Goal: Information Seeking & Learning: Check status

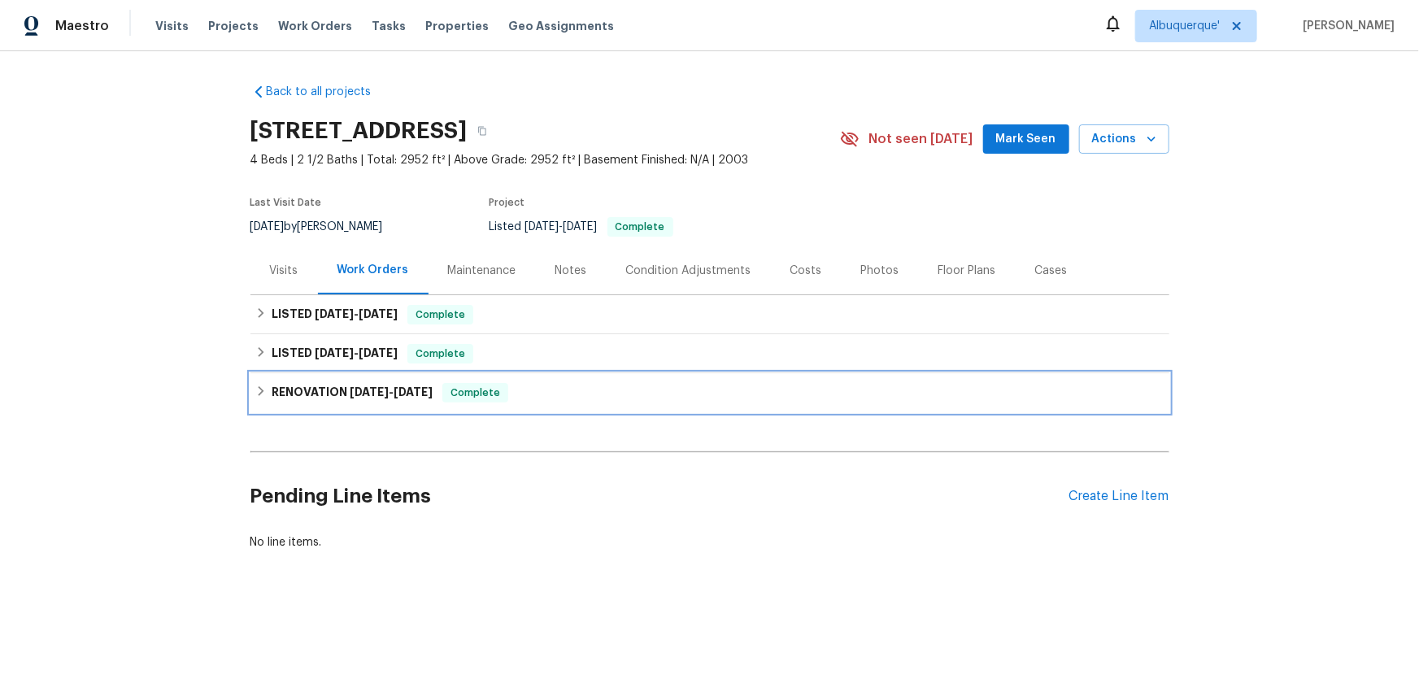
click at [272, 400] on h6 "RENOVATION 4/14/25 - 5/7/25" at bounding box center [352, 393] width 161 height 20
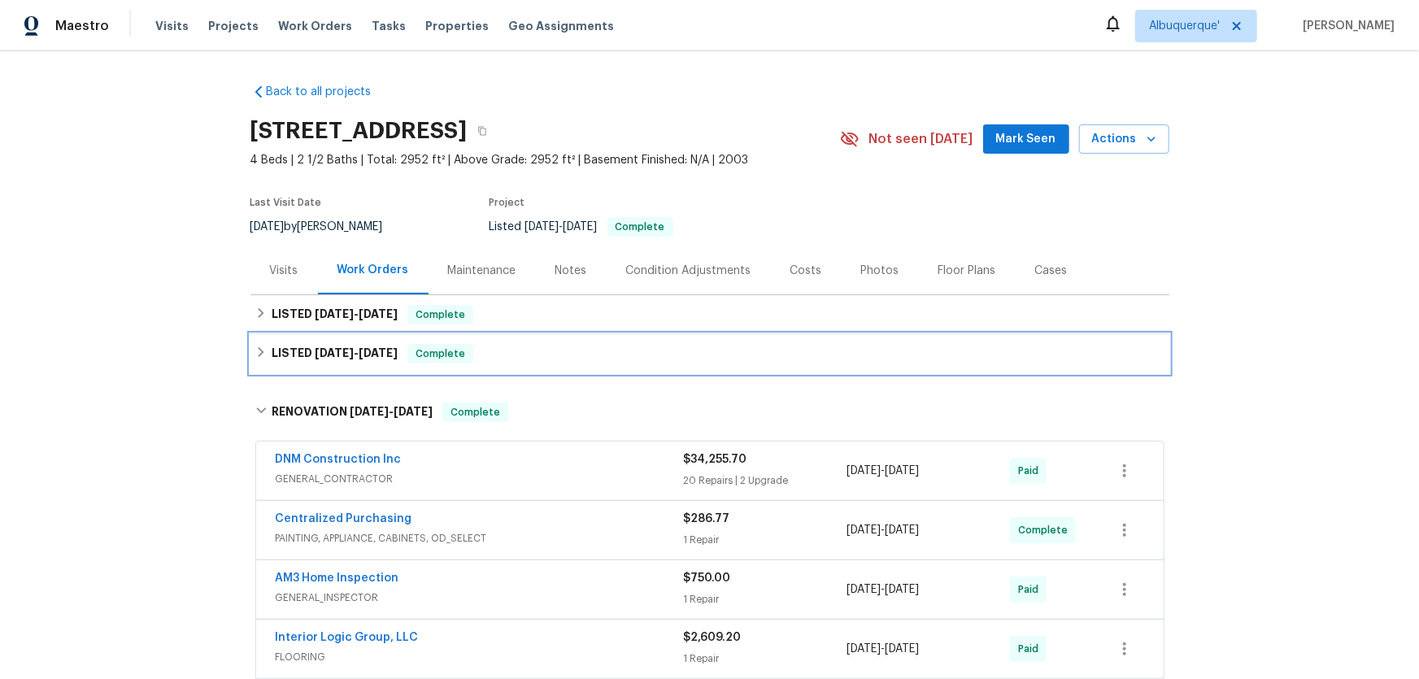
click at [278, 355] on h6 "LISTED 5/9/25 - 5/10/25" at bounding box center [335, 354] width 126 height 20
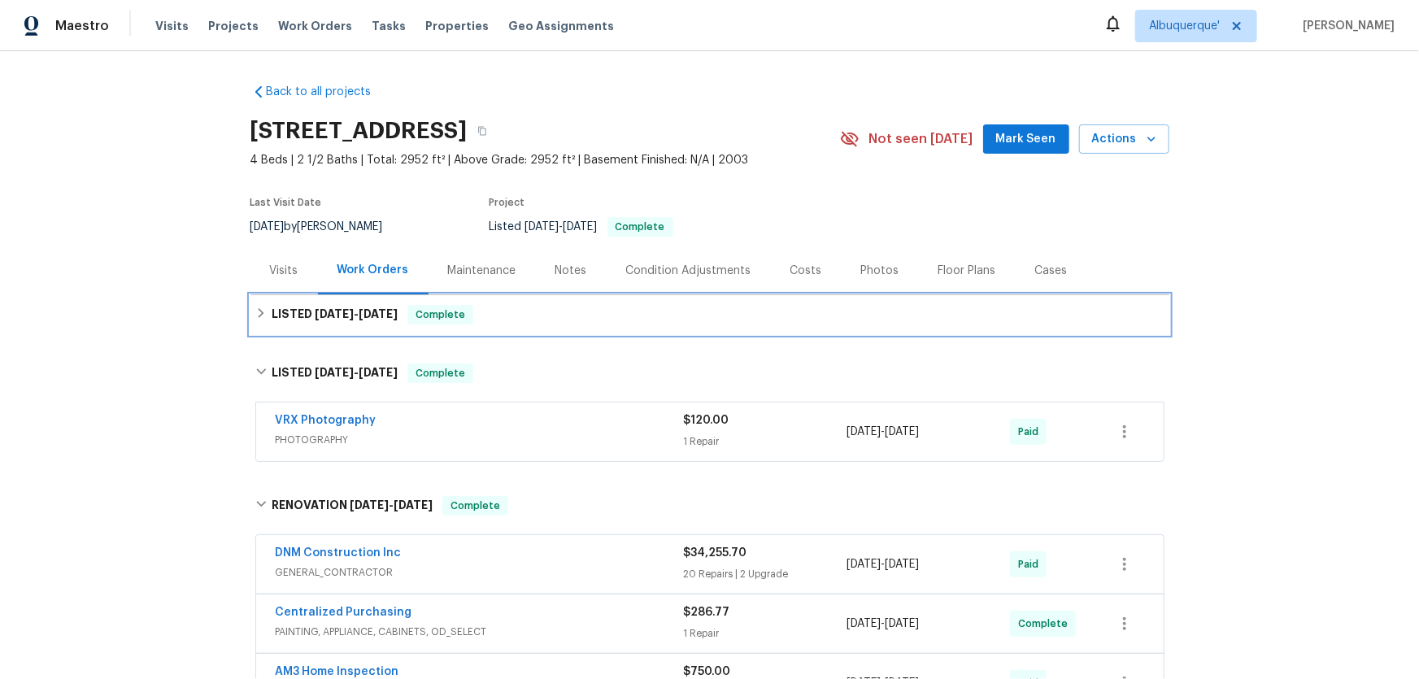
click at [264, 311] on div "LISTED 7/25/25 - 7/28/25 Complete" at bounding box center [709, 315] width 909 height 20
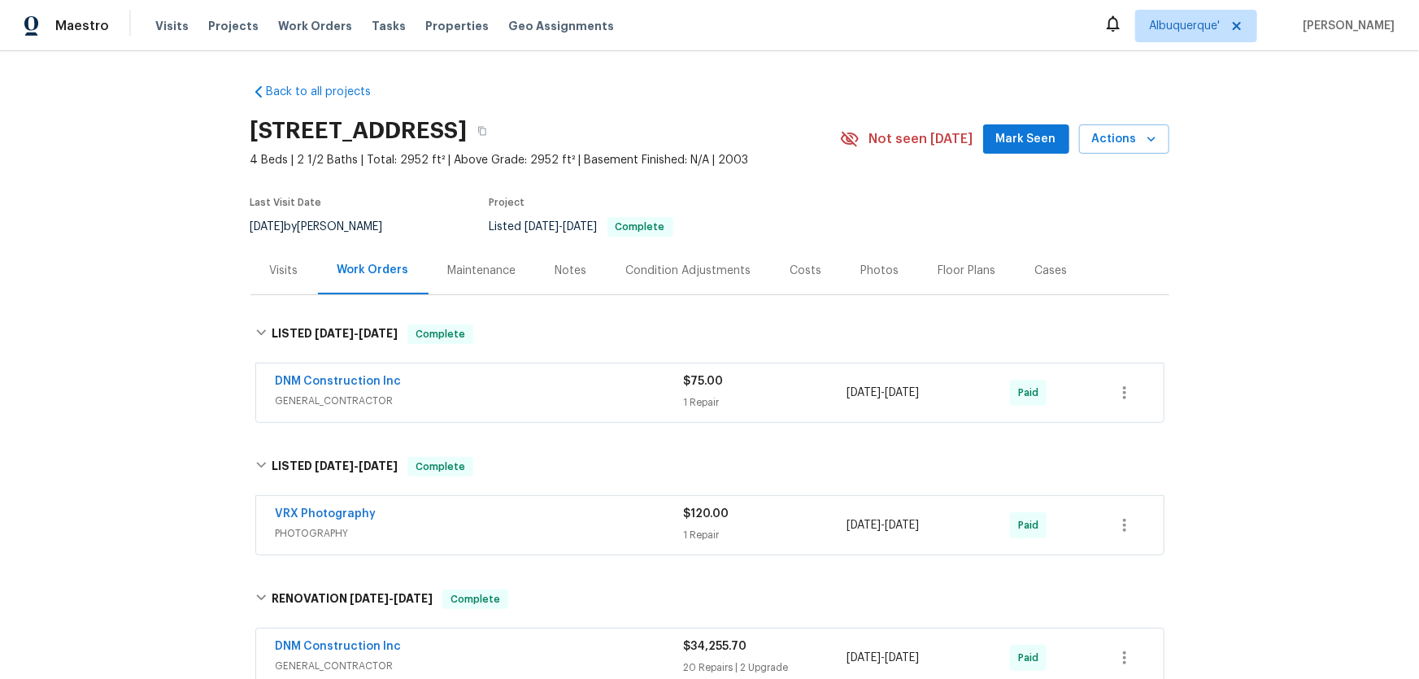
click at [122, 363] on div "Back to all projects 1127 Santa Margherita Way, Brentwood, CA 94513 4 Beds | 2 …" at bounding box center [709, 365] width 1419 height 628
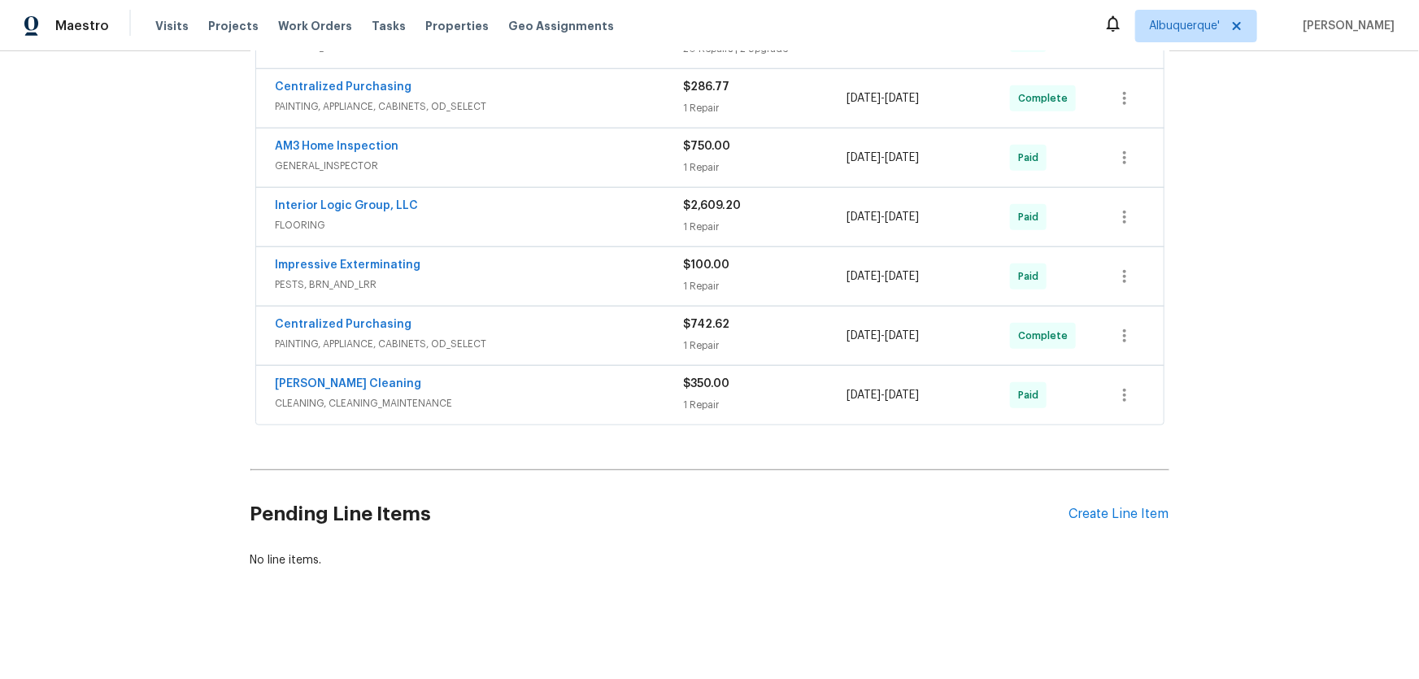
scroll to position [626, 0]
click at [163, 421] on div "Back to all projects 1127 Santa Margherita Way, Brentwood, CA 94513 4 Beds | 2 …" at bounding box center [709, 365] width 1419 height 628
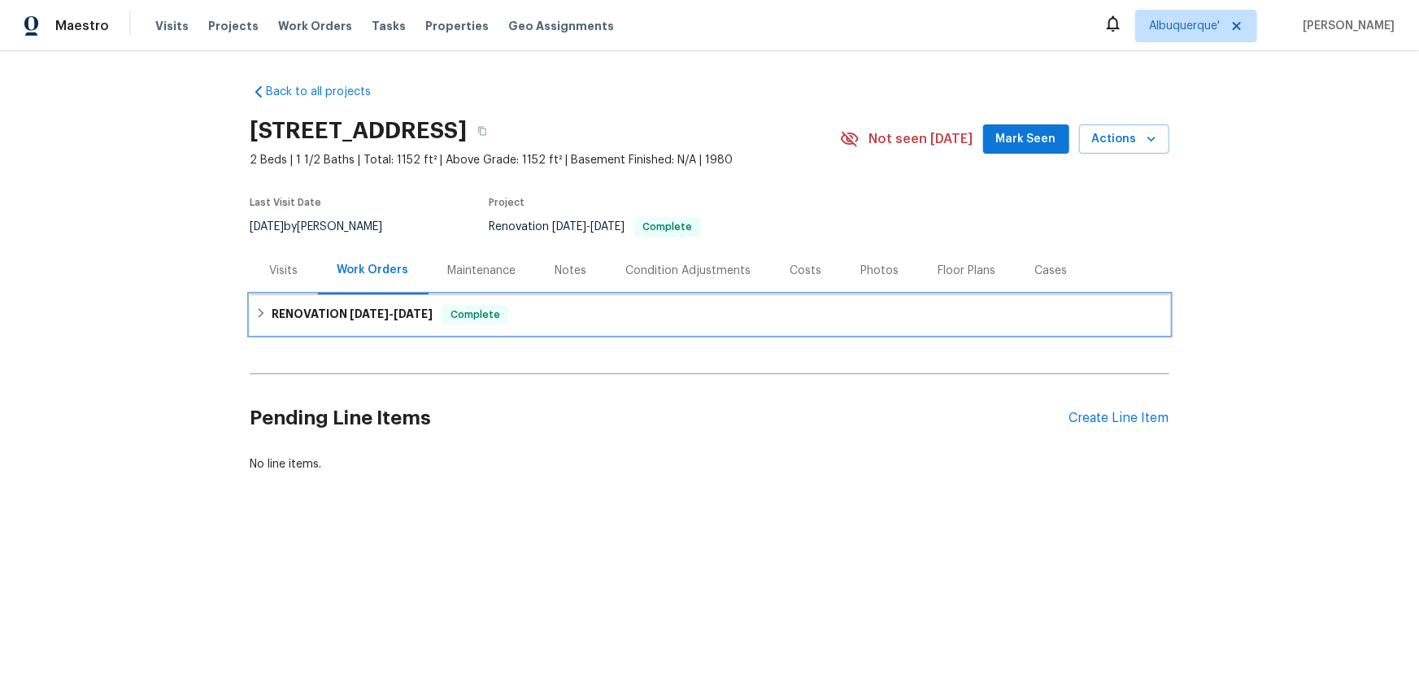
click at [258, 309] on icon at bounding box center [260, 312] width 11 height 11
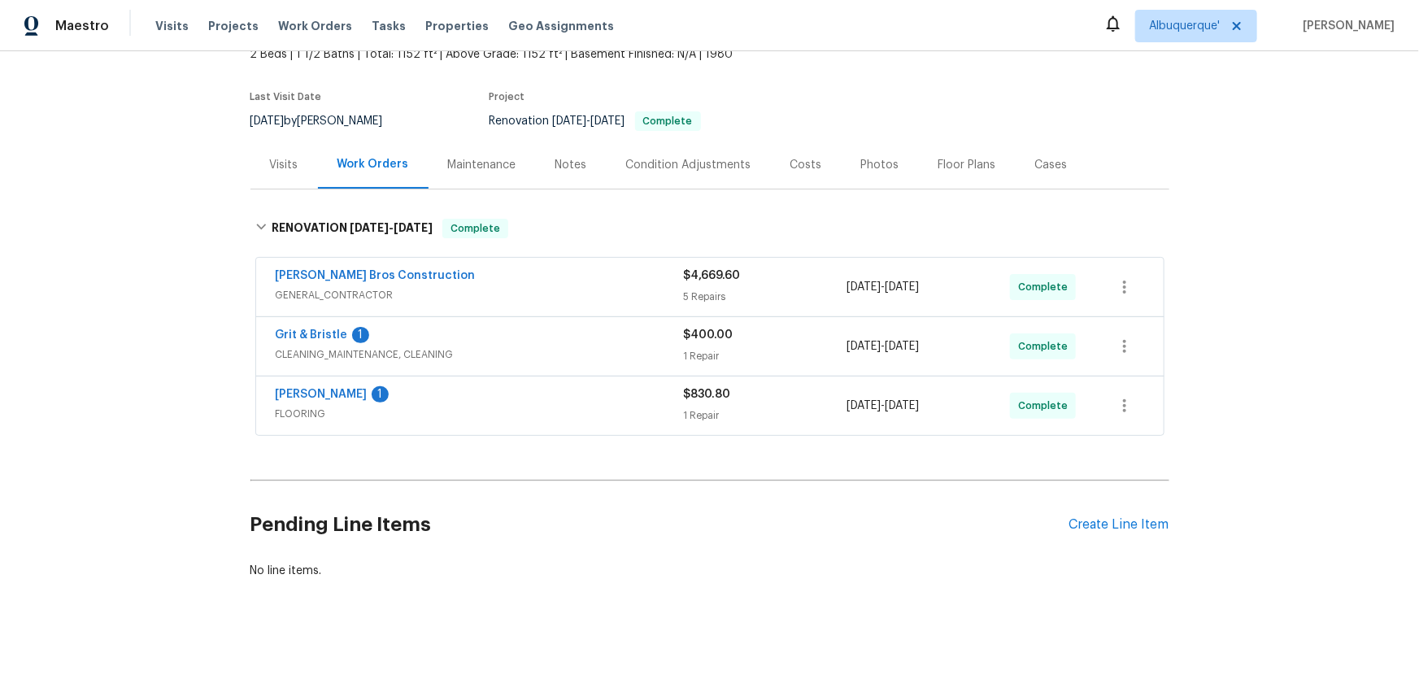
scroll to position [106, 0]
click at [163, 309] on div "Back to all projects 5661 Lake Park Way Unit 4, La Mesa, CA 91942 2 Beds | 1 1/…" at bounding box center [709, 365] width 1419 height 628
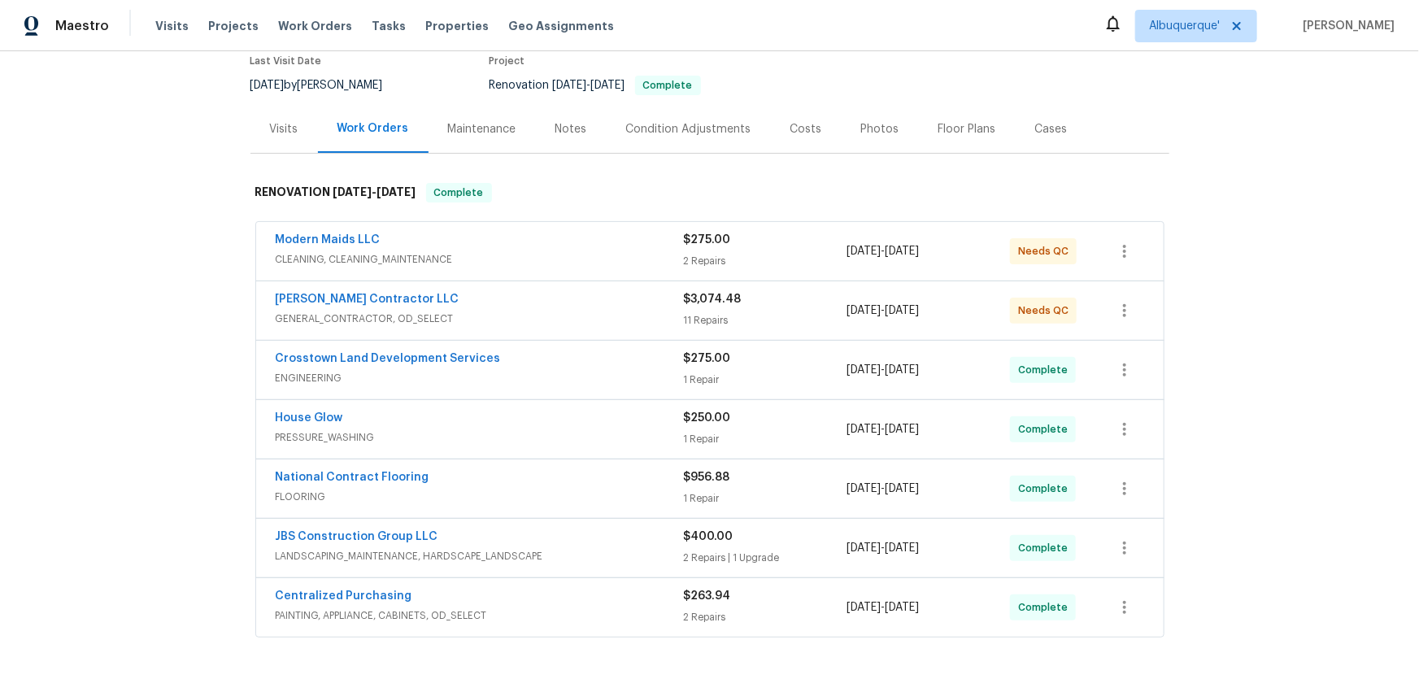
scroll to position [362, 0]
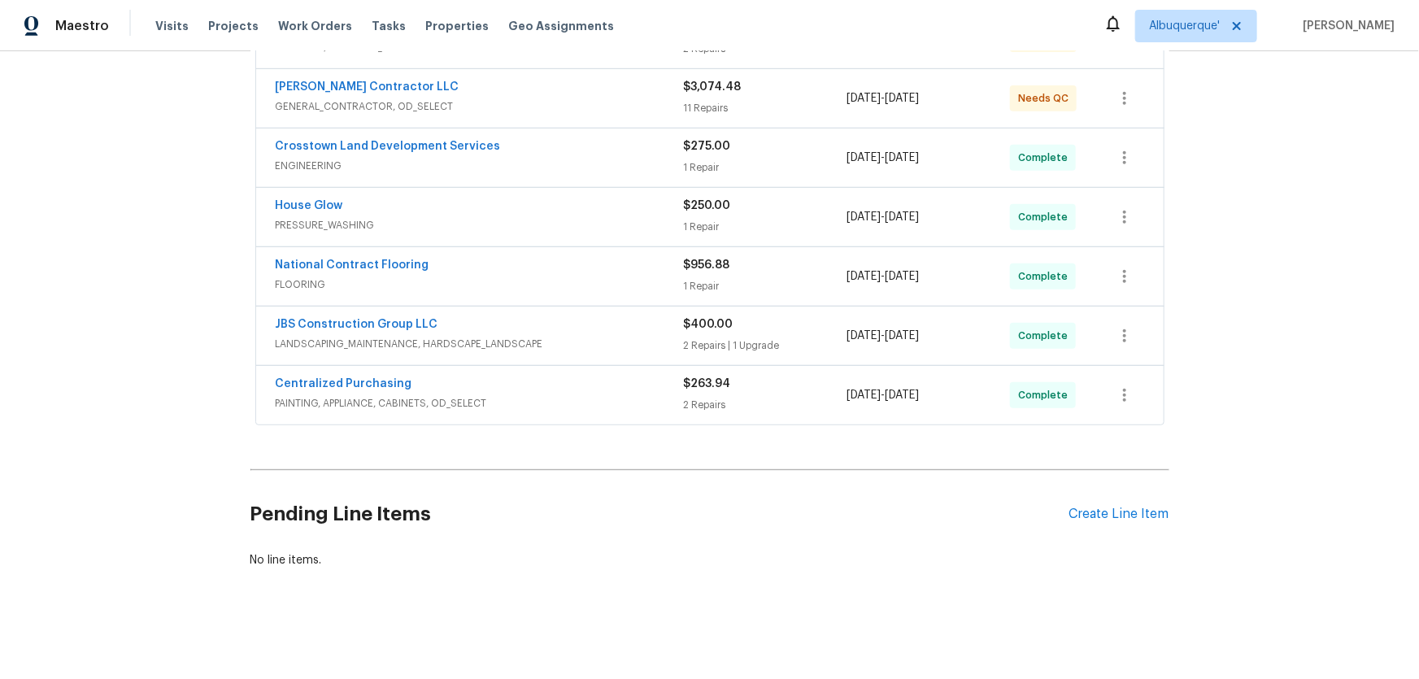
click at [68, 306] on div "Back to all projects 23006 Woodlawn Rdg, San Antonio, TX 78259 3 Beds | 2 Baths…" at bounding box center [709, 365] width 1419 height 628
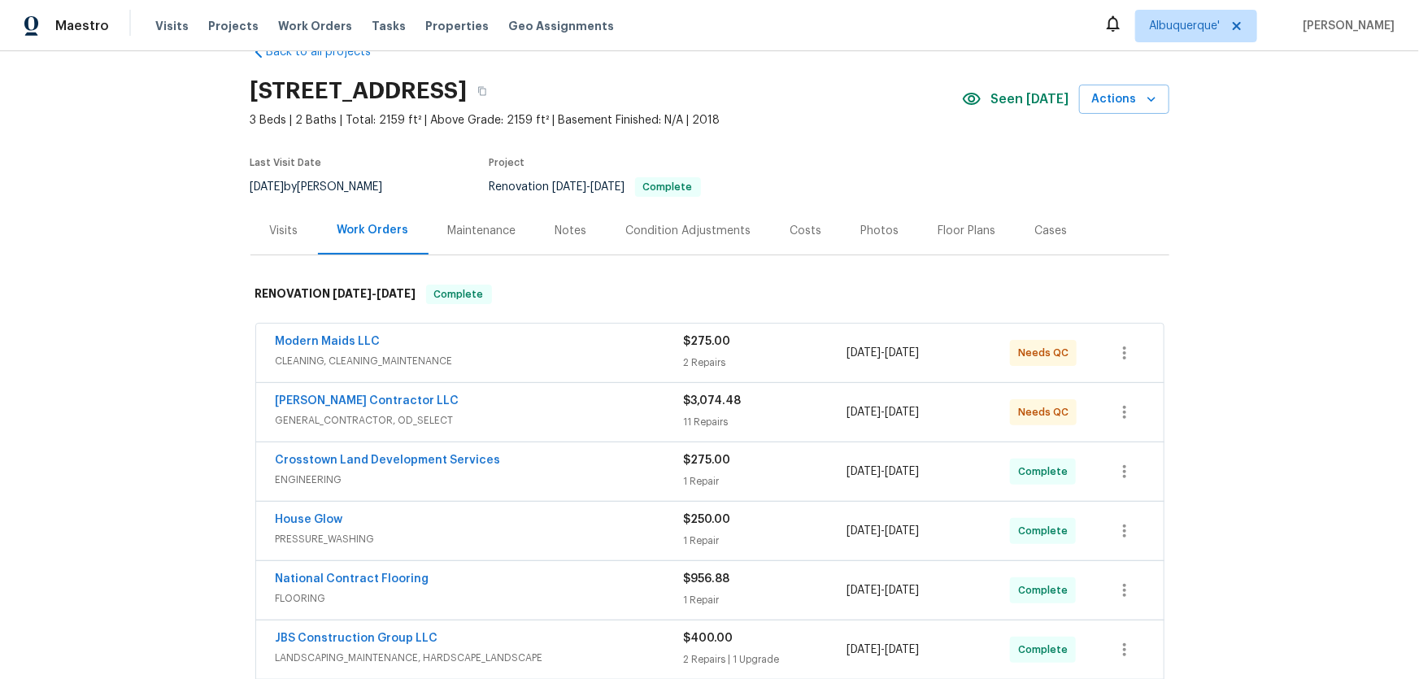
click at [160, 414] on div "Back to all projects 23006 Woodlawn Rdg, San Antonio, TX 78259 3 Beds | 2 Baths…" at bounding box center [709, 365] width 1419 height 628
click at [141, 275] on div "Back to all projects 23006 Woodlawn Rdg, San Antonio, TX 78259 3 Beds | 2 Baths…" at bounding box center [709, 365] width 1419 height 628
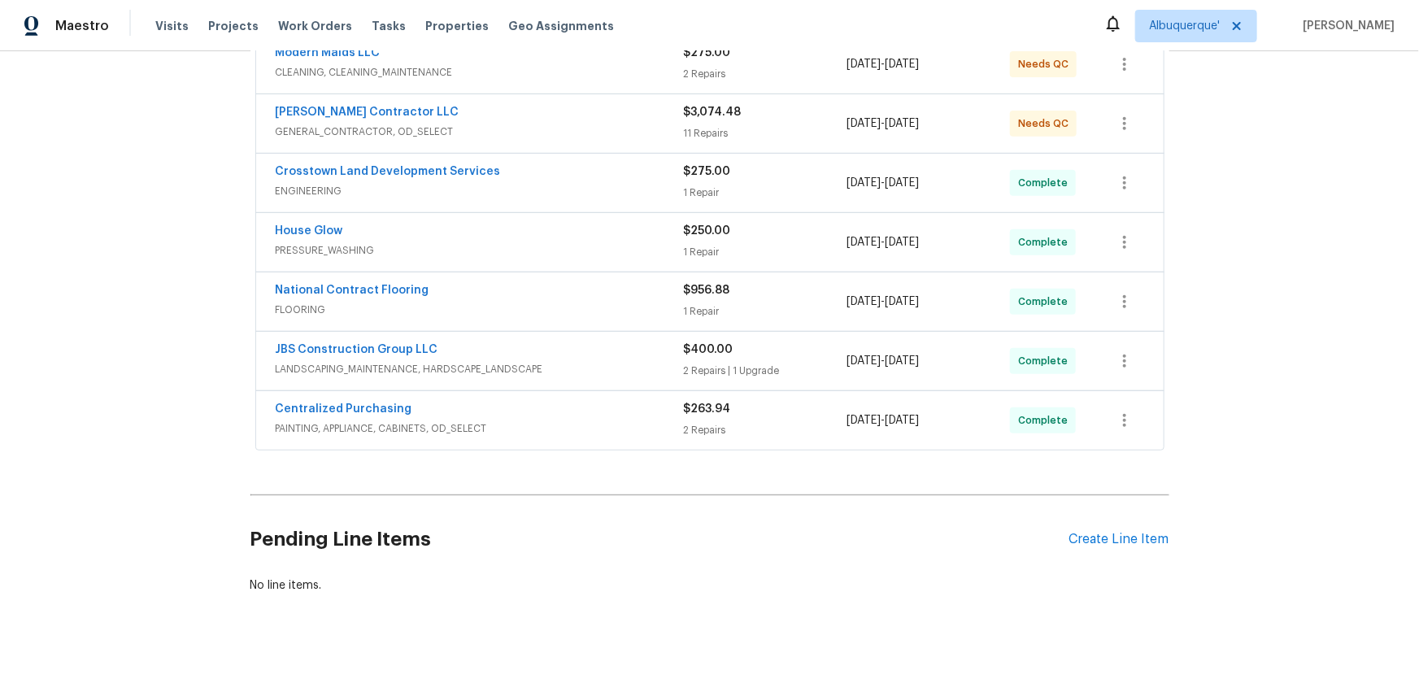
scroll to position [335, 0]
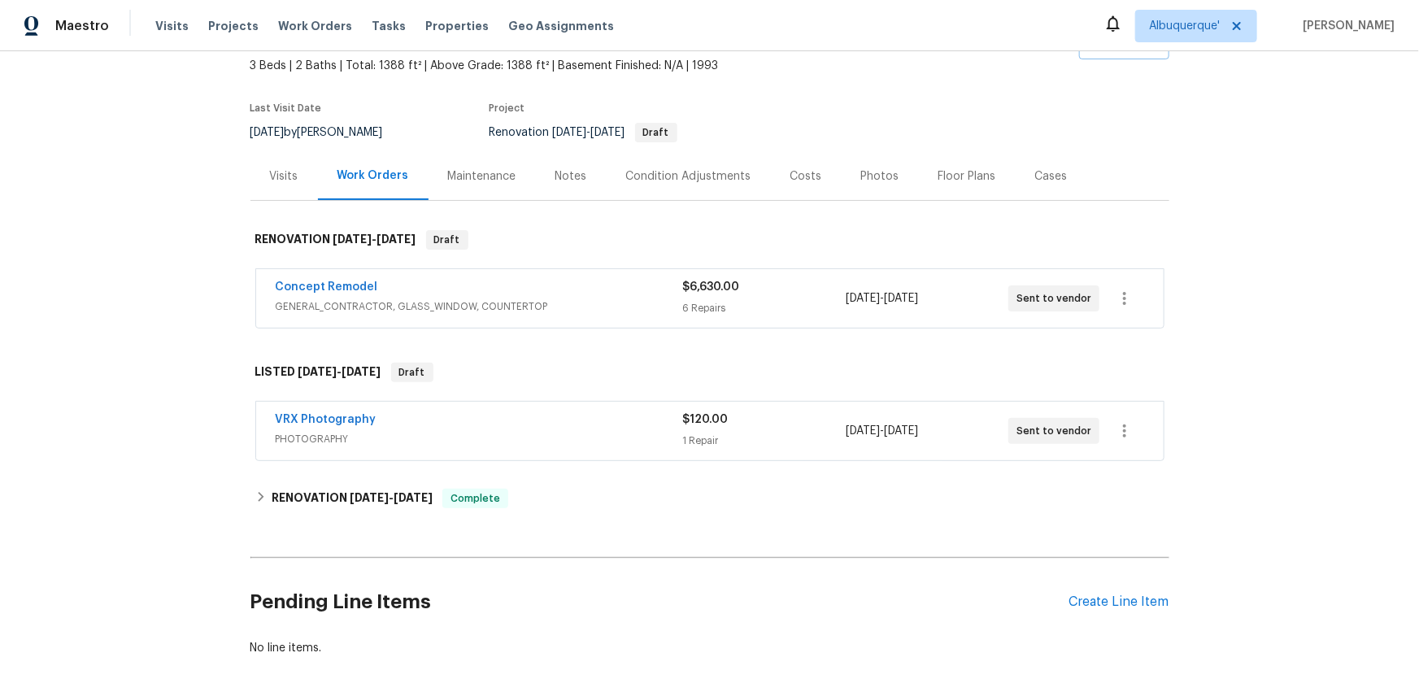
scroll to position [191, 0]
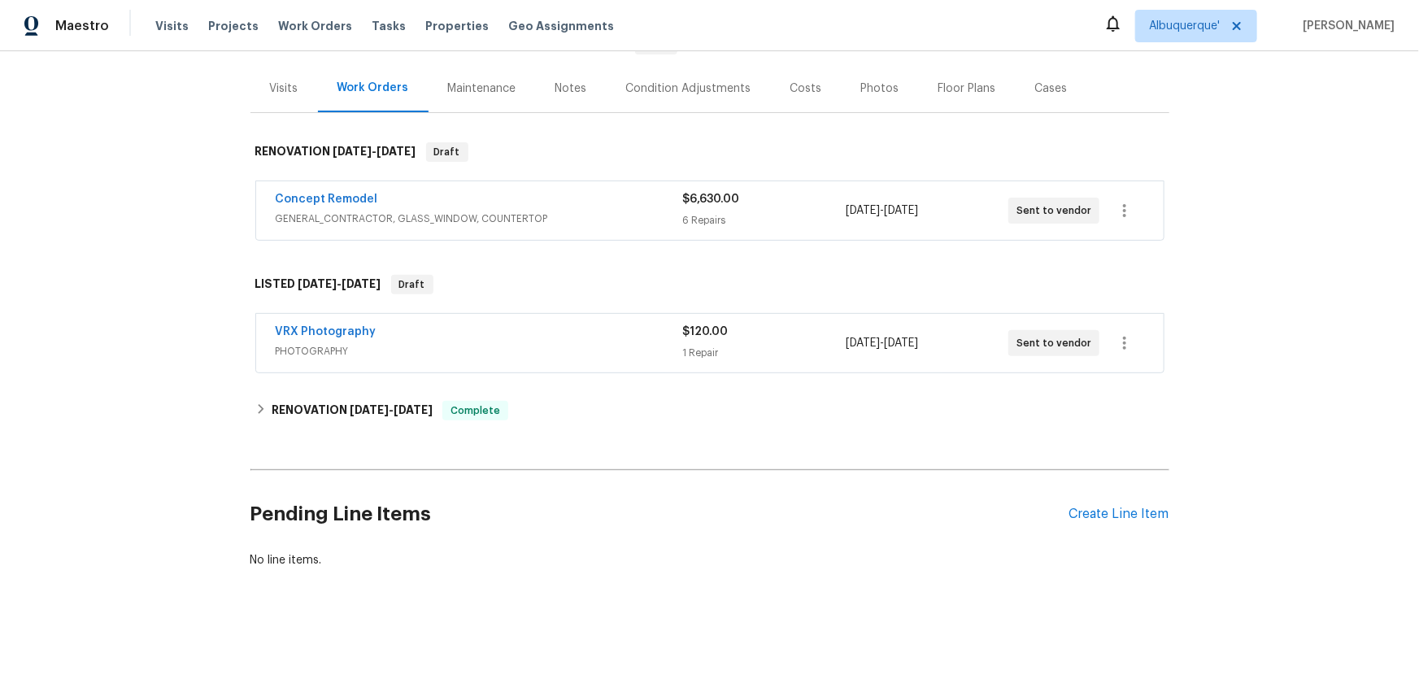
click at [199, 373] on div "Back to all projects 201 W Wyatts Pond Ln, Cary, NC 27513 3 Beds | 2 Baths | To…" at bounding box center [709, 365] width 1419 height 628
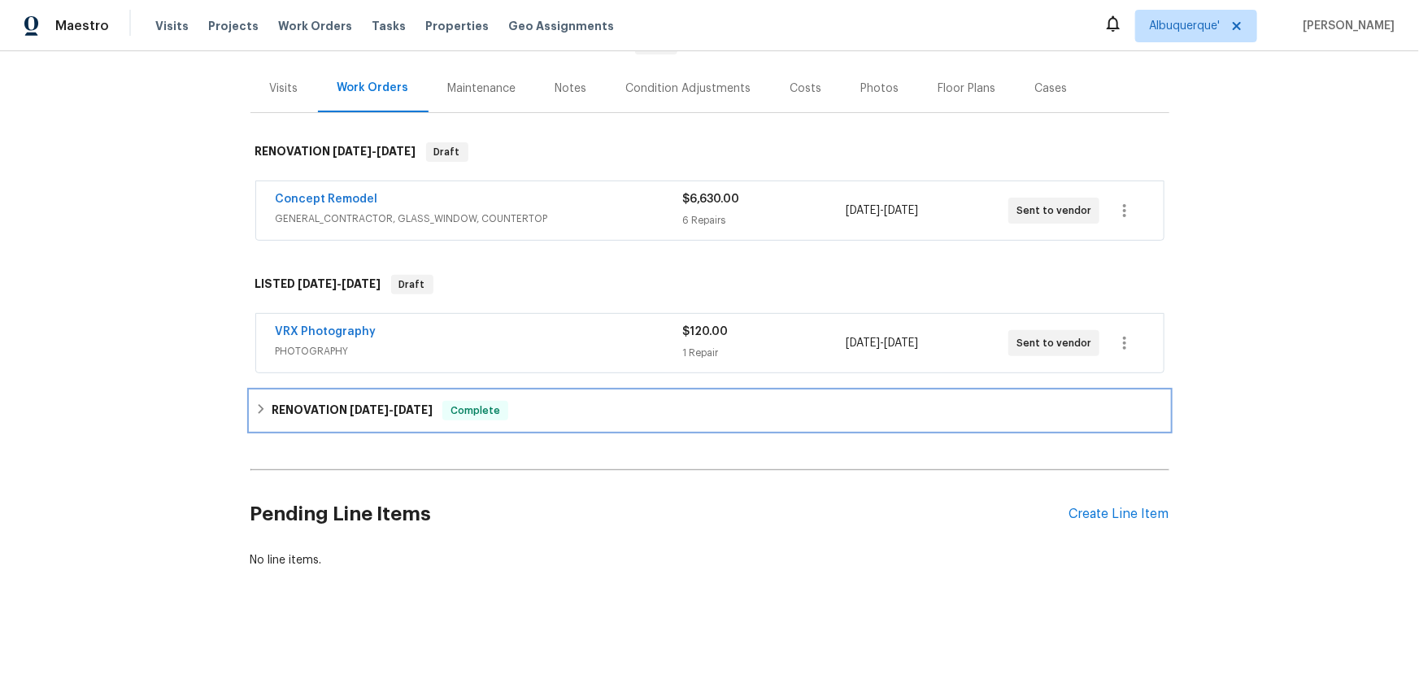
click at [291, 409] on h6 "RENOVATION 8/4/25 - 8/16/25" at bounding box center [352, 411] width 161 height 20
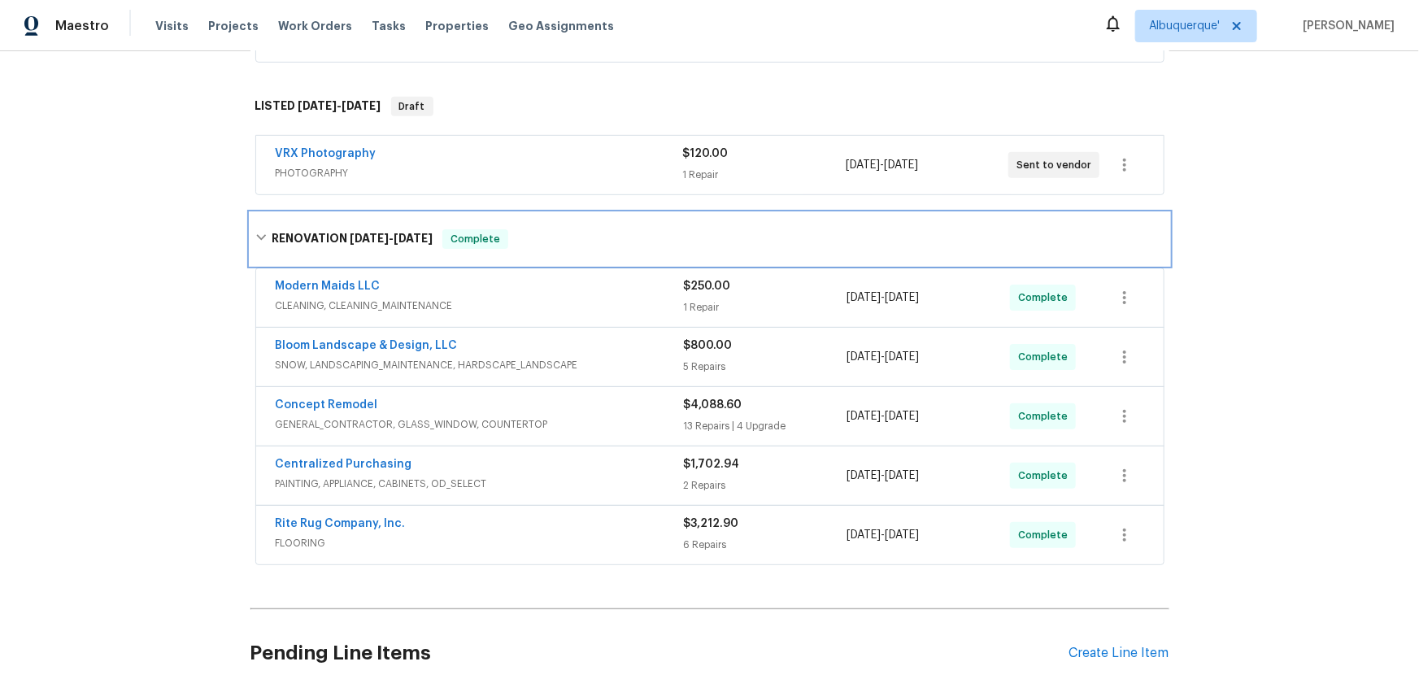
scroll to position [502, 0]
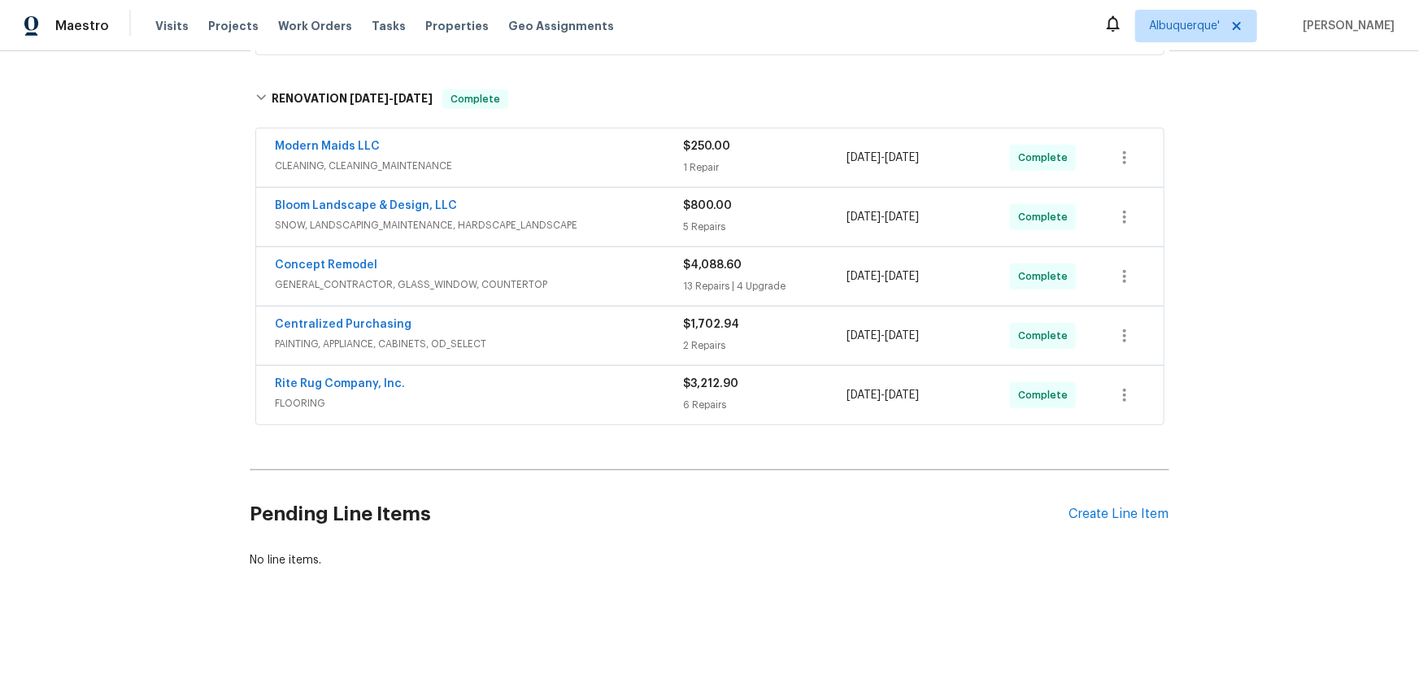
click at [128, 419] on div "Back to all projects 201 W Wyatts Pond Ln, Cary, NC 27513 3 Beds | 2 Baths | To…" at bounding box center [709, 365] width 1419 height 628
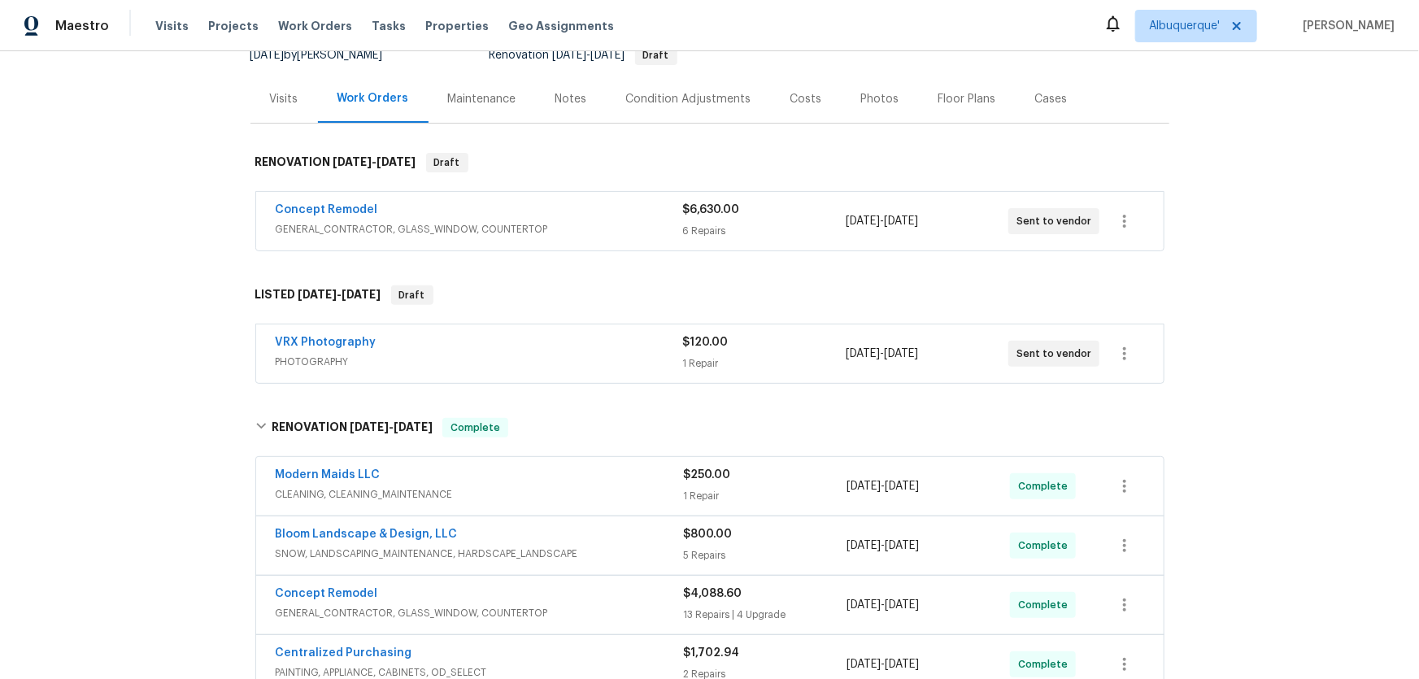
scroll to position [132, 0]
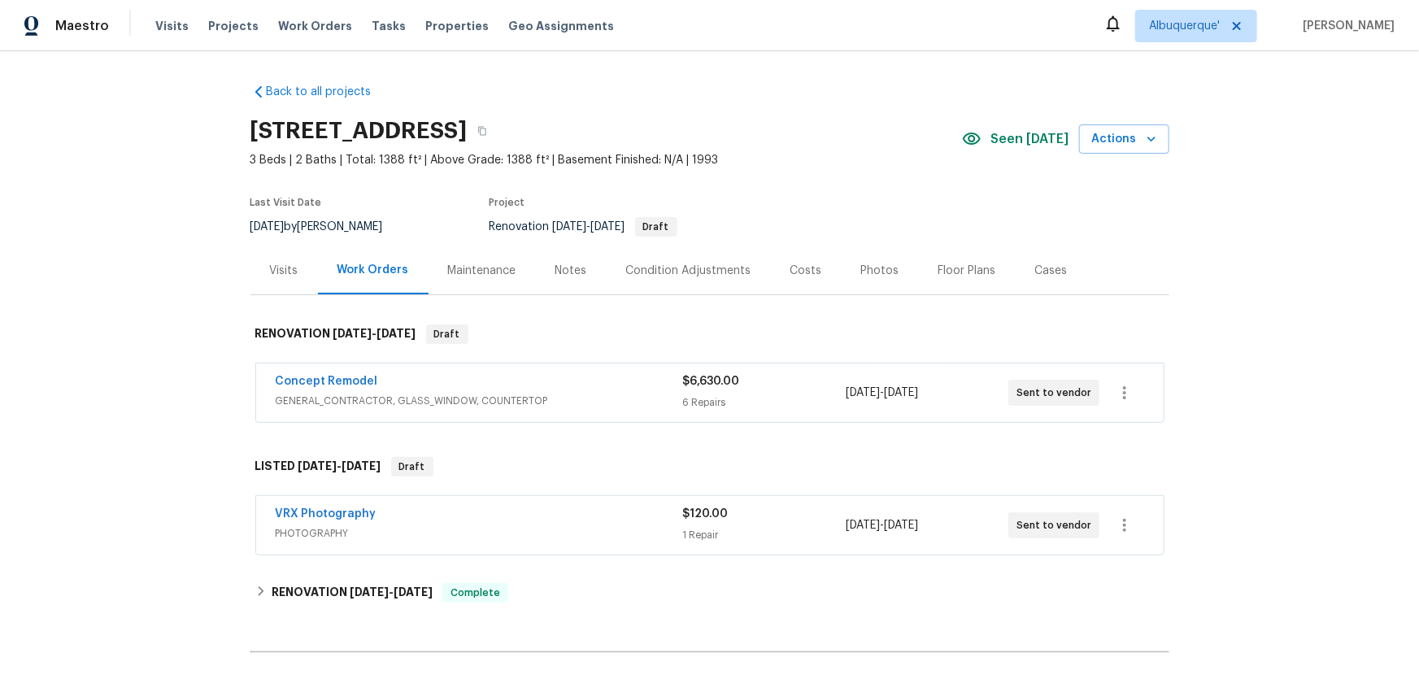
click at [163, 372] on div "Back to all projects [STREET_ADDRESS] 3 Beds | 2 Baths | Total: 1388 ft² | Abov…" at bounding box center [709, 365] width 1419 height 628
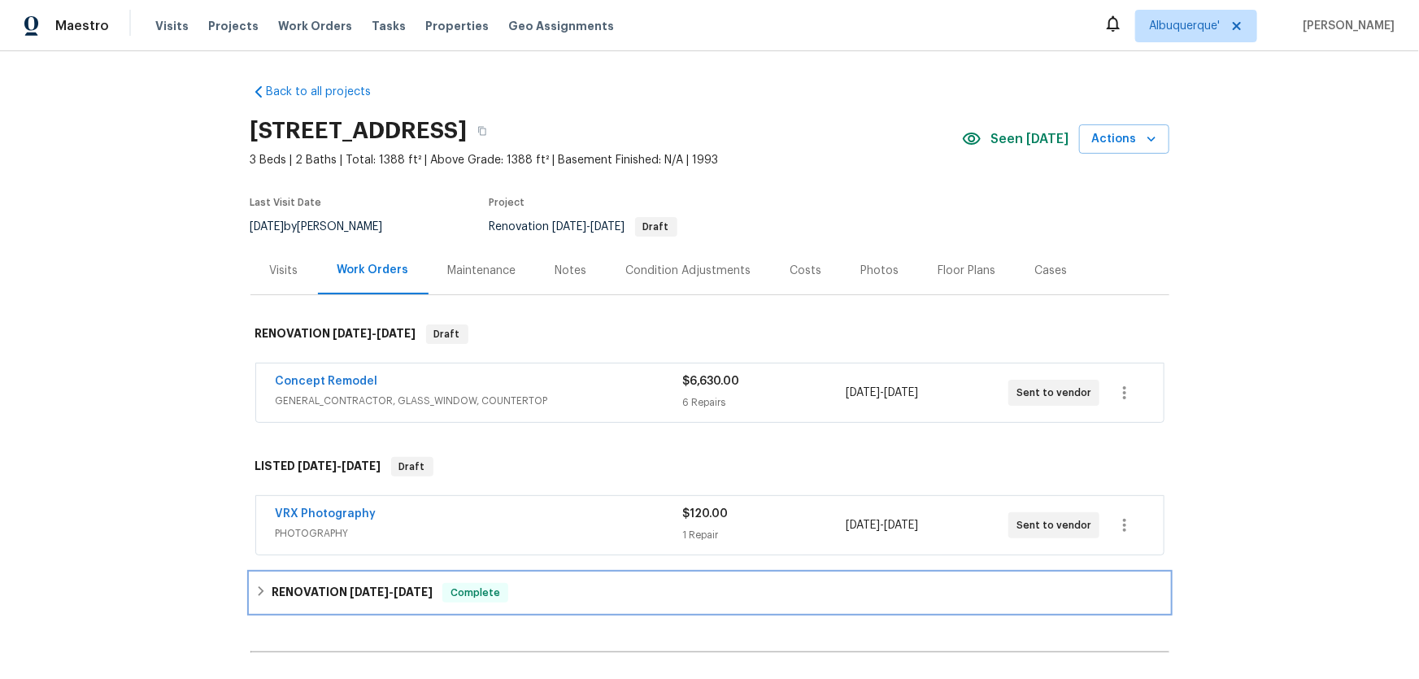
click at [289, 605] on div "RENOVATION [DATE] - [DATE] Complete" at bounding box center [709, 592] width 919 height 39
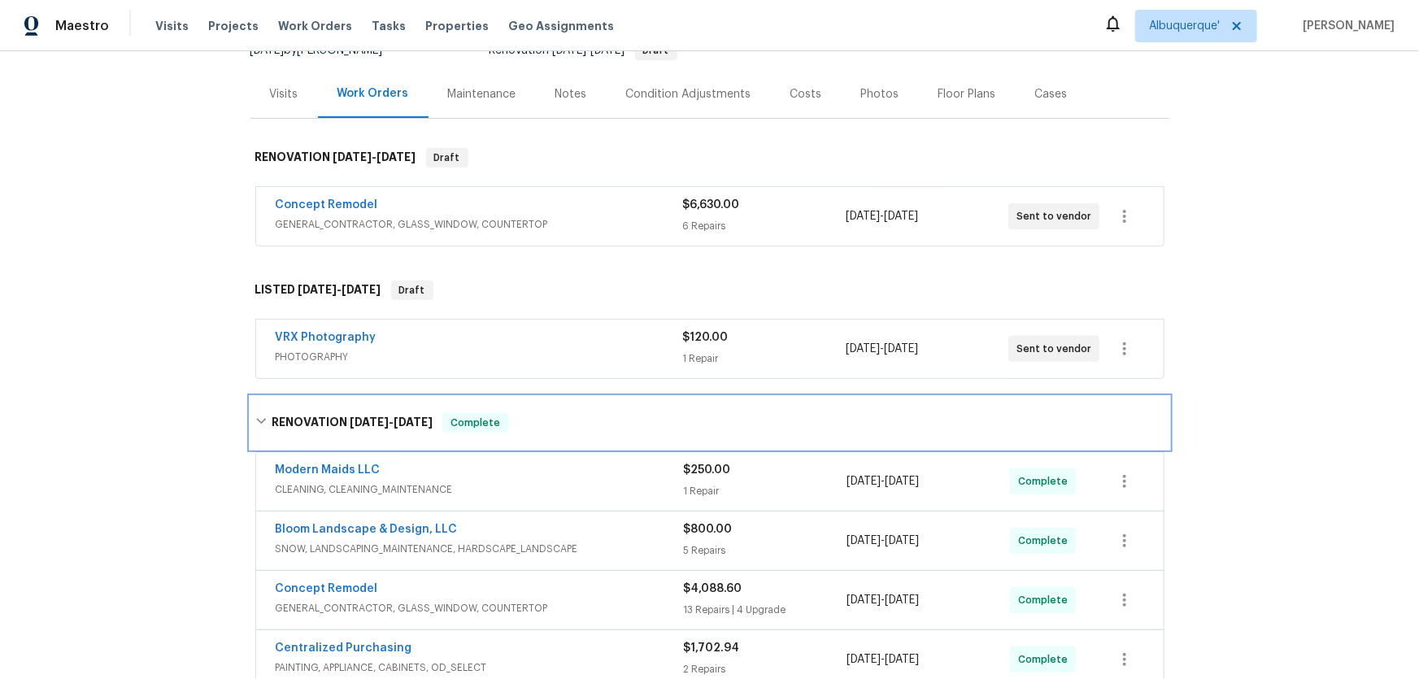
scroll to position [369, 0]
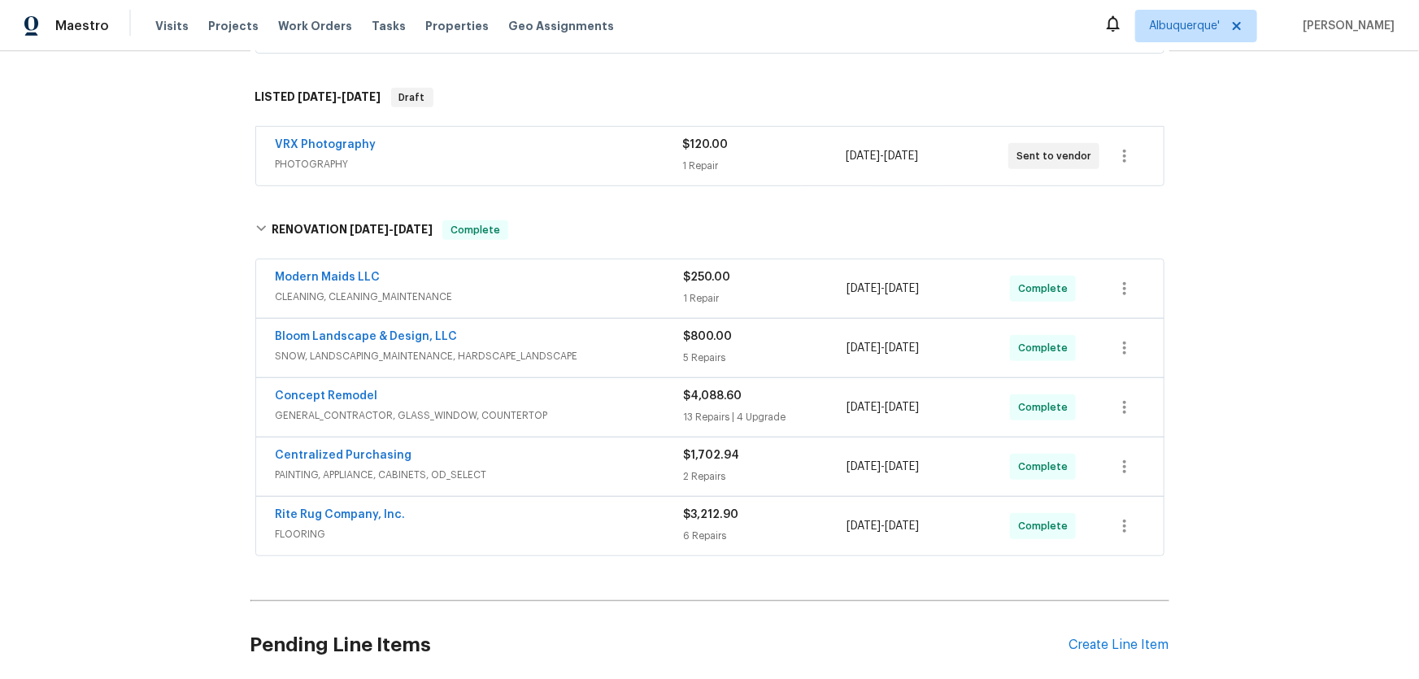
click at [114, 445] on div "Back to all projects [STREET_ADDRESS] 3 Beds | 2 Baths | Total: 1388 ft² | Abov…" at bounding box center [709, 365] width 1419 height 628
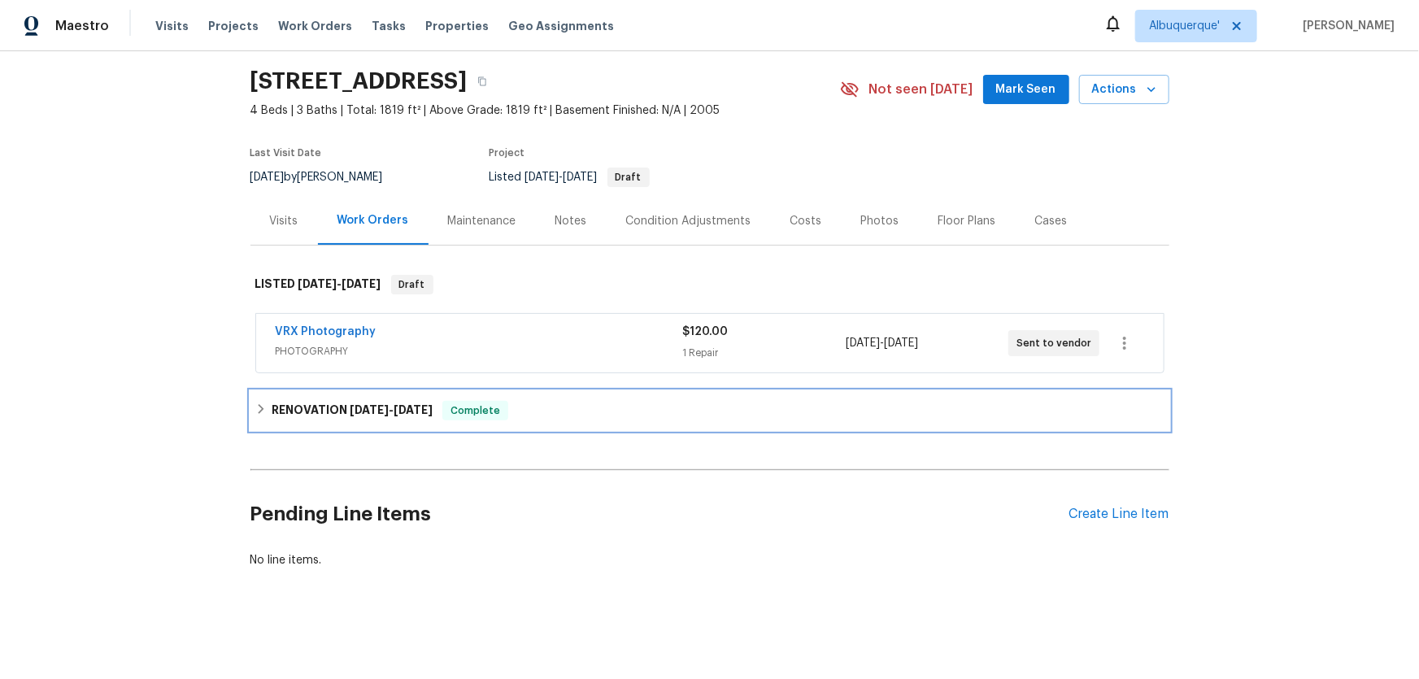
click at [280, 401] on h6 "RENOVATION [DATE] - [DATE]" at bounding box center [352, 411] width 161 height 20
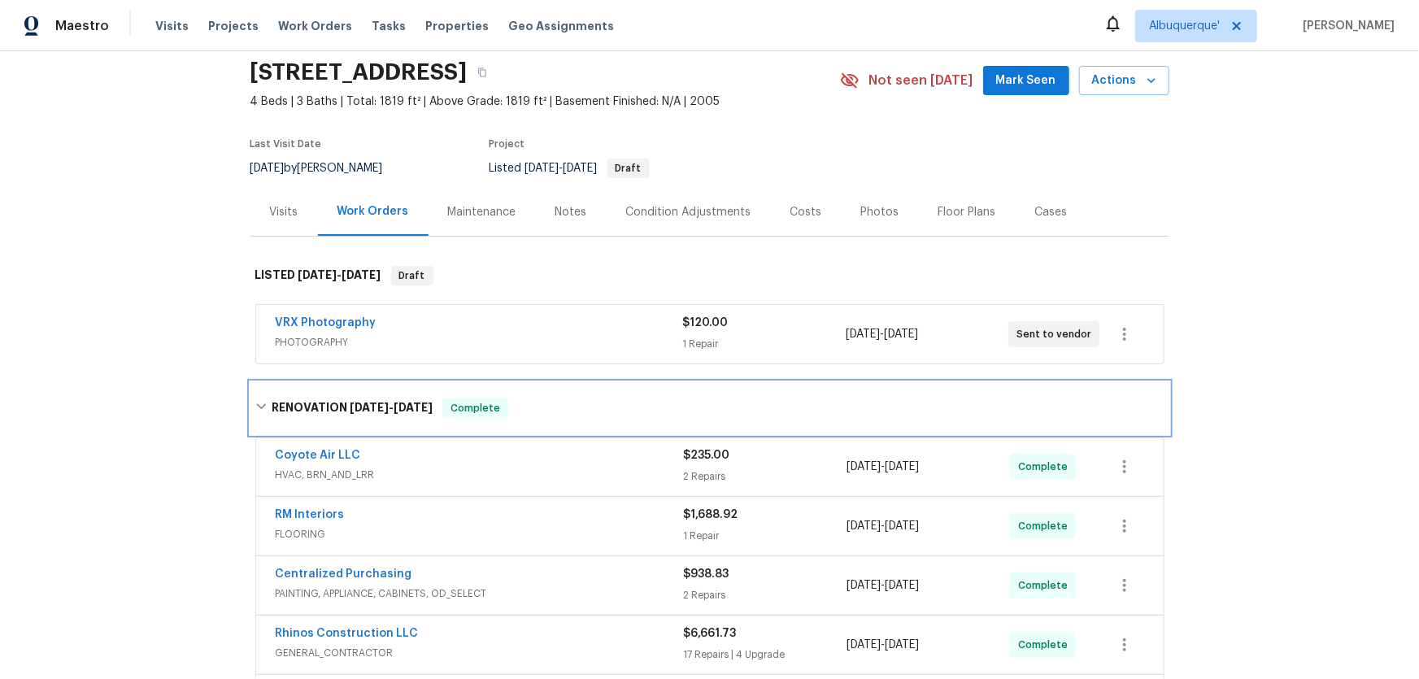
scroll to position [327, 0]
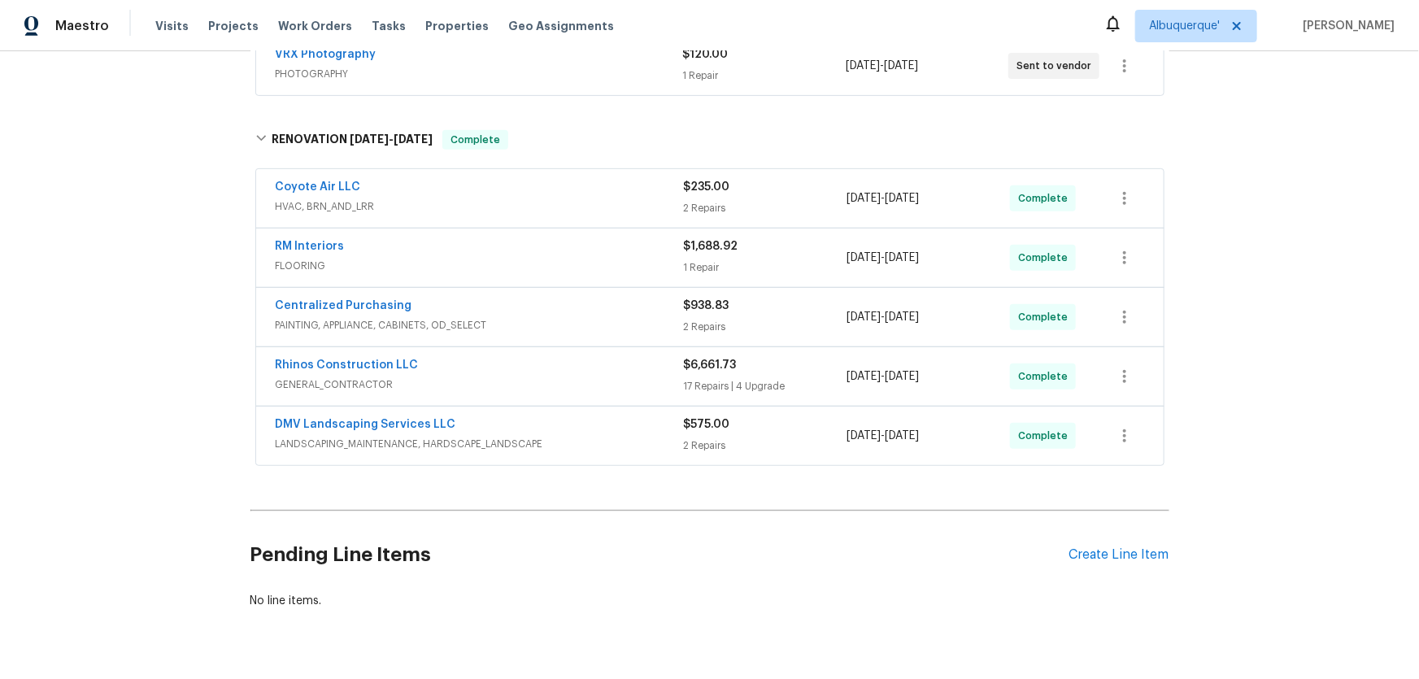
click at [186, 351] on div "Back to all projects [STREET_ADDRESS] 4 Beds | 3 Baths | Total: 1819 ft² | Abov…" at bounding box center [709, 365] width 1419 height 628
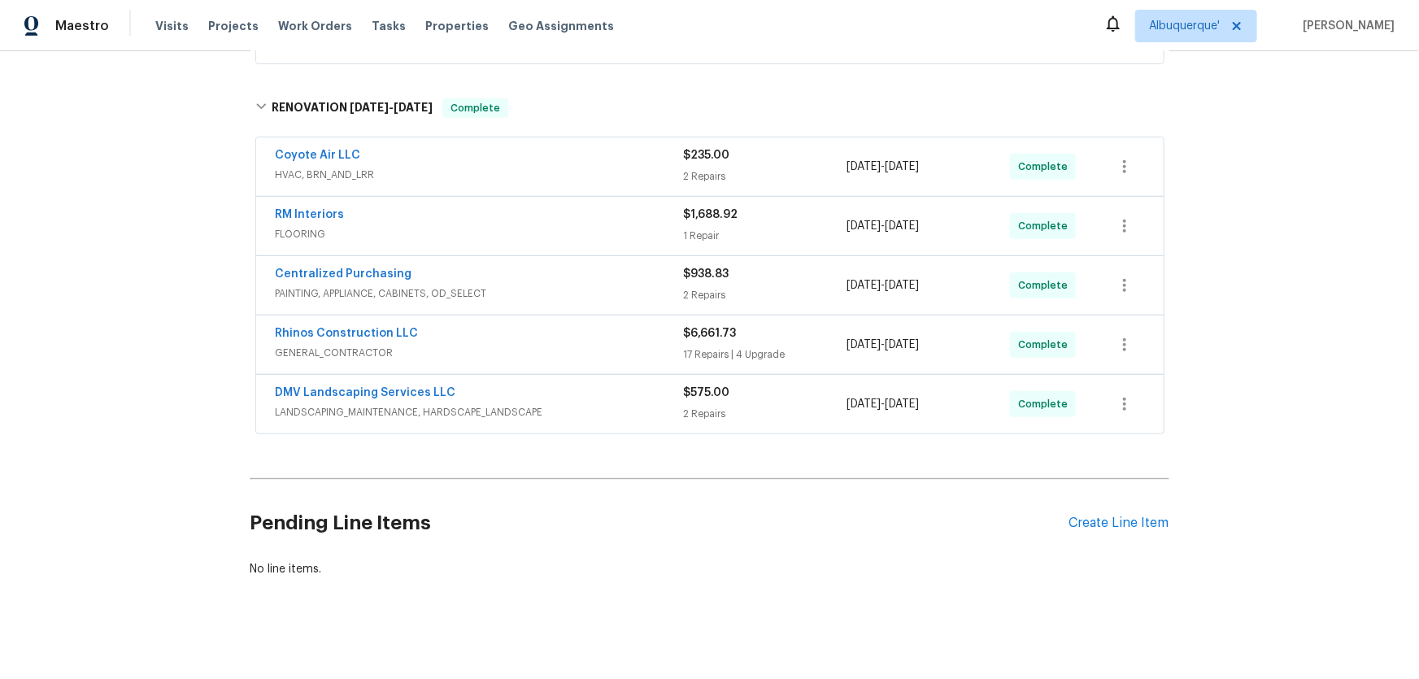
scroll to position [376, 0]
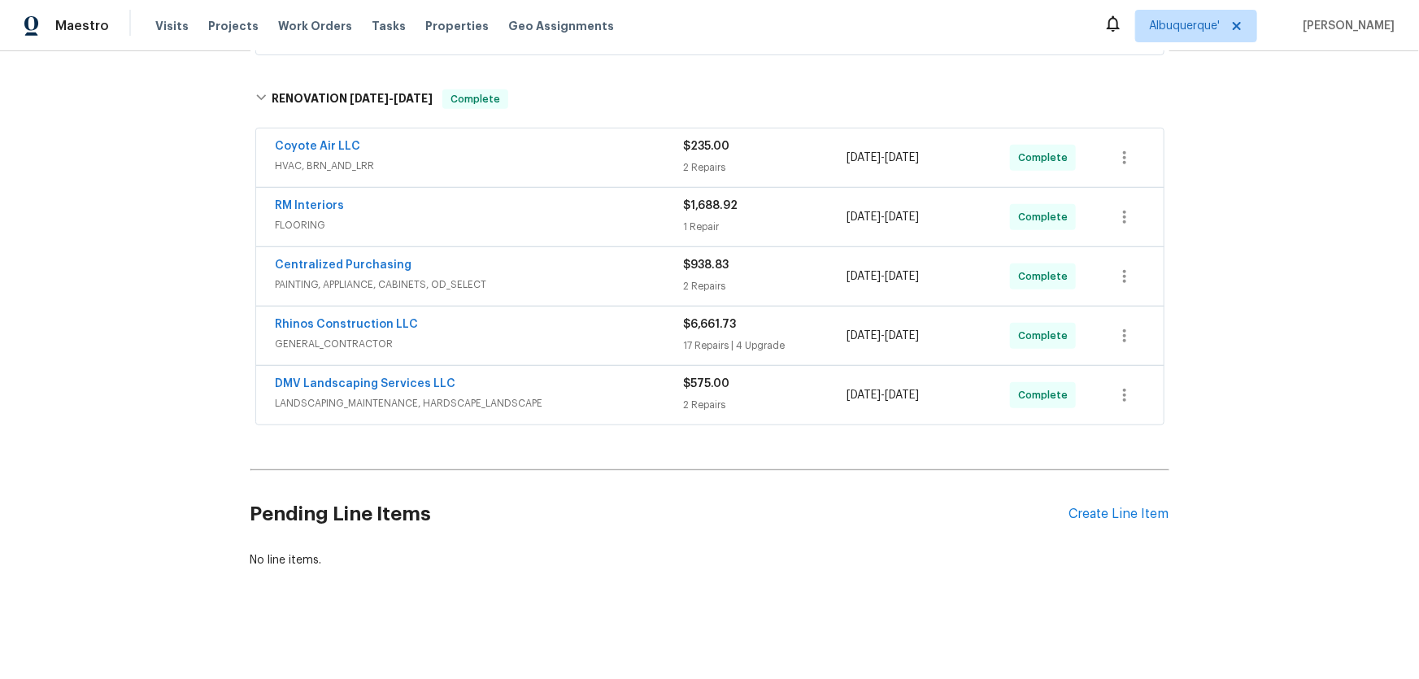
click at [159, 254] on div "Back to all projects [STREET_ADDRESS] 4 Beds | 3 Baths | Total: 1819 ft² | Abov…" at bounding box center [709, 365] width 1419 height 628
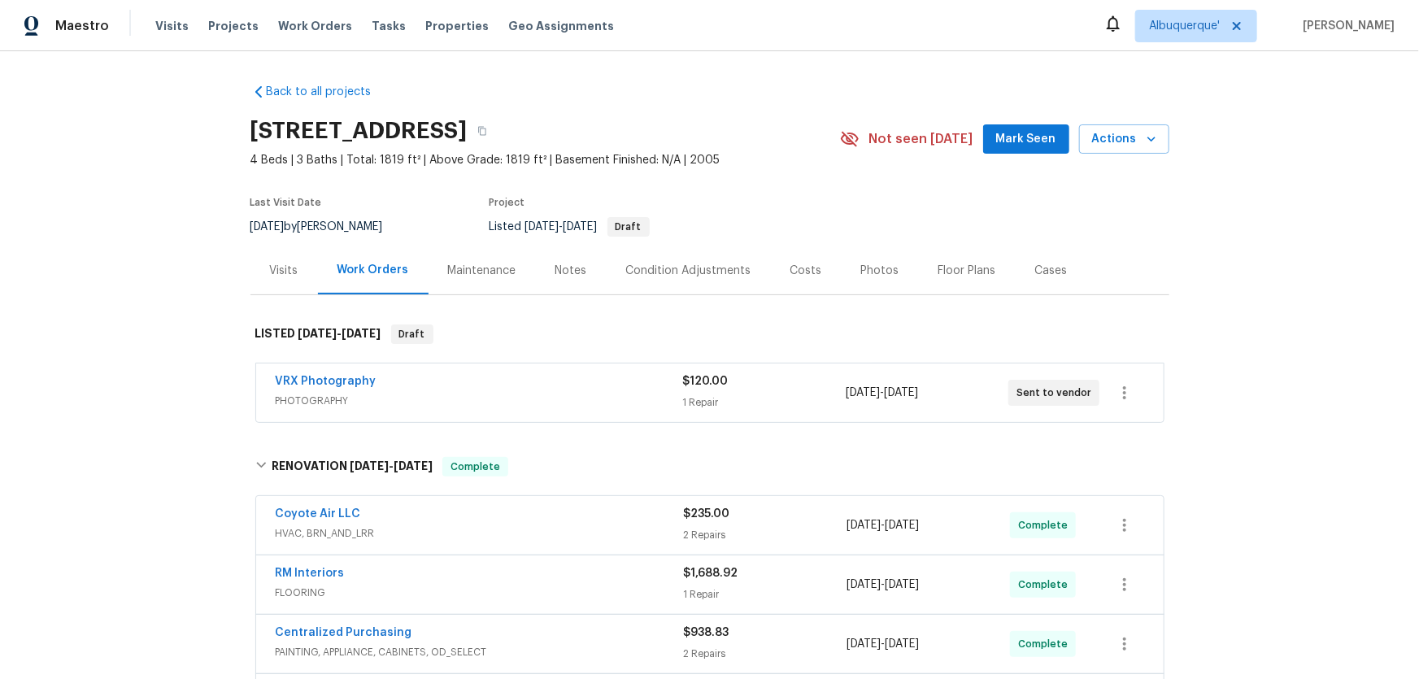
scroll to position [369, 0]
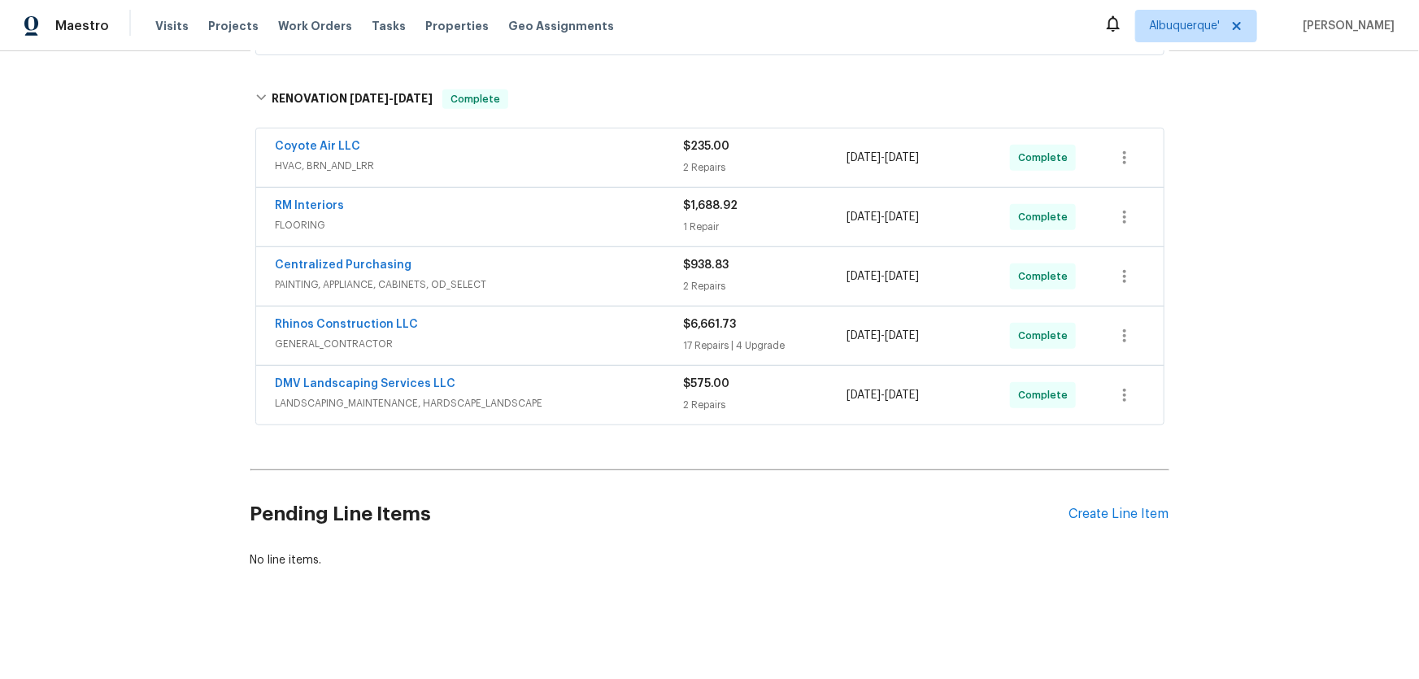
click at [67, 241] on div "Back to all projects [STREET_ADDRESS] 4 Beds | 3 Baths | Total: 1819 ft² | Abov…" at bounding box center [709, 365] width 1419 height 628
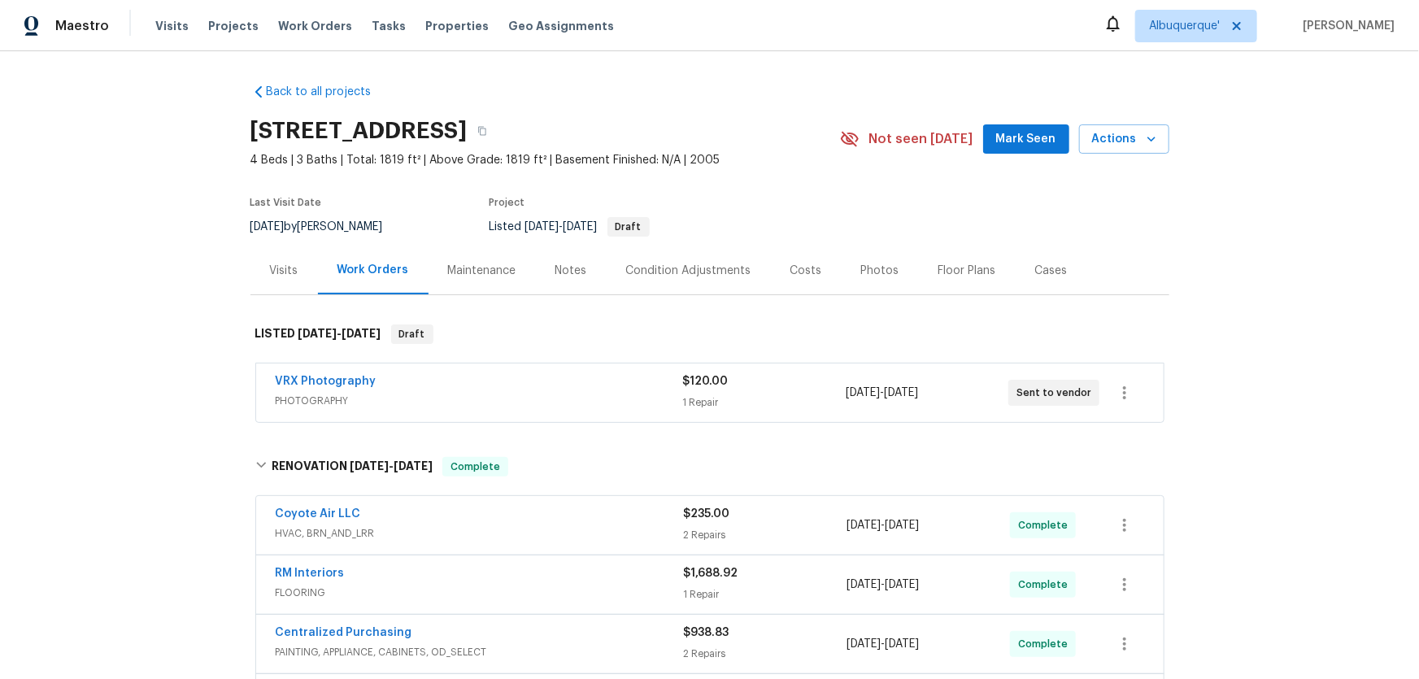
scroll to position [0, 0]
click at [272, 273] on div "Visits" at bounding box center [284, 271] width 28 height 16
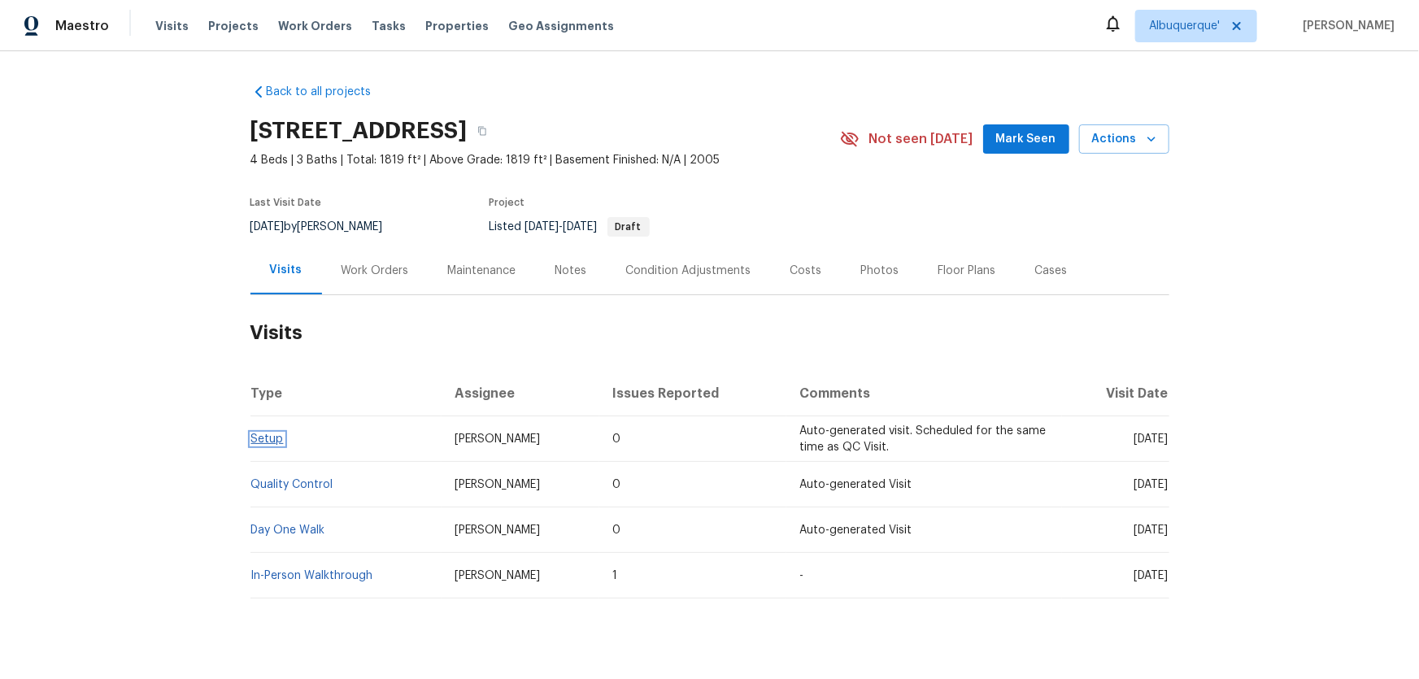
click at [259, 433] on link "Setup" at bounding box center [267, 438] width 33 height 11
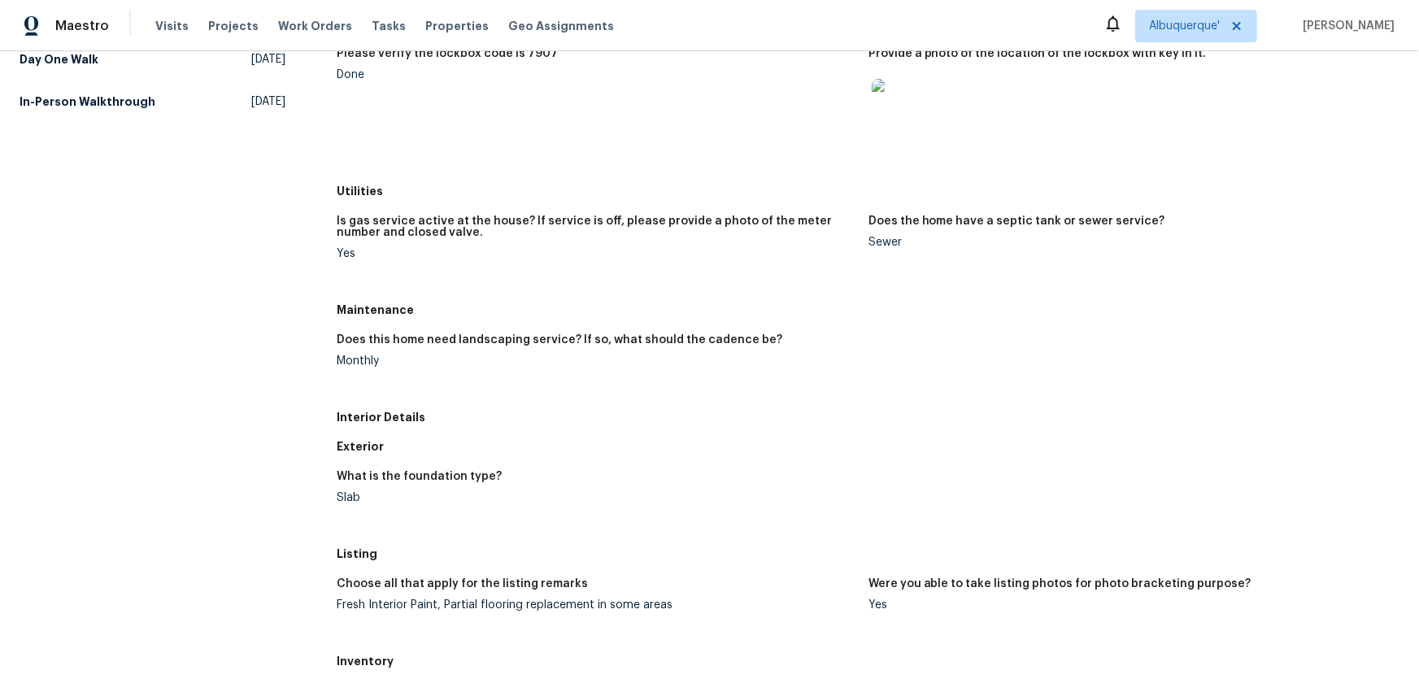
scroll to position [295, 0]
